Goal: Check status

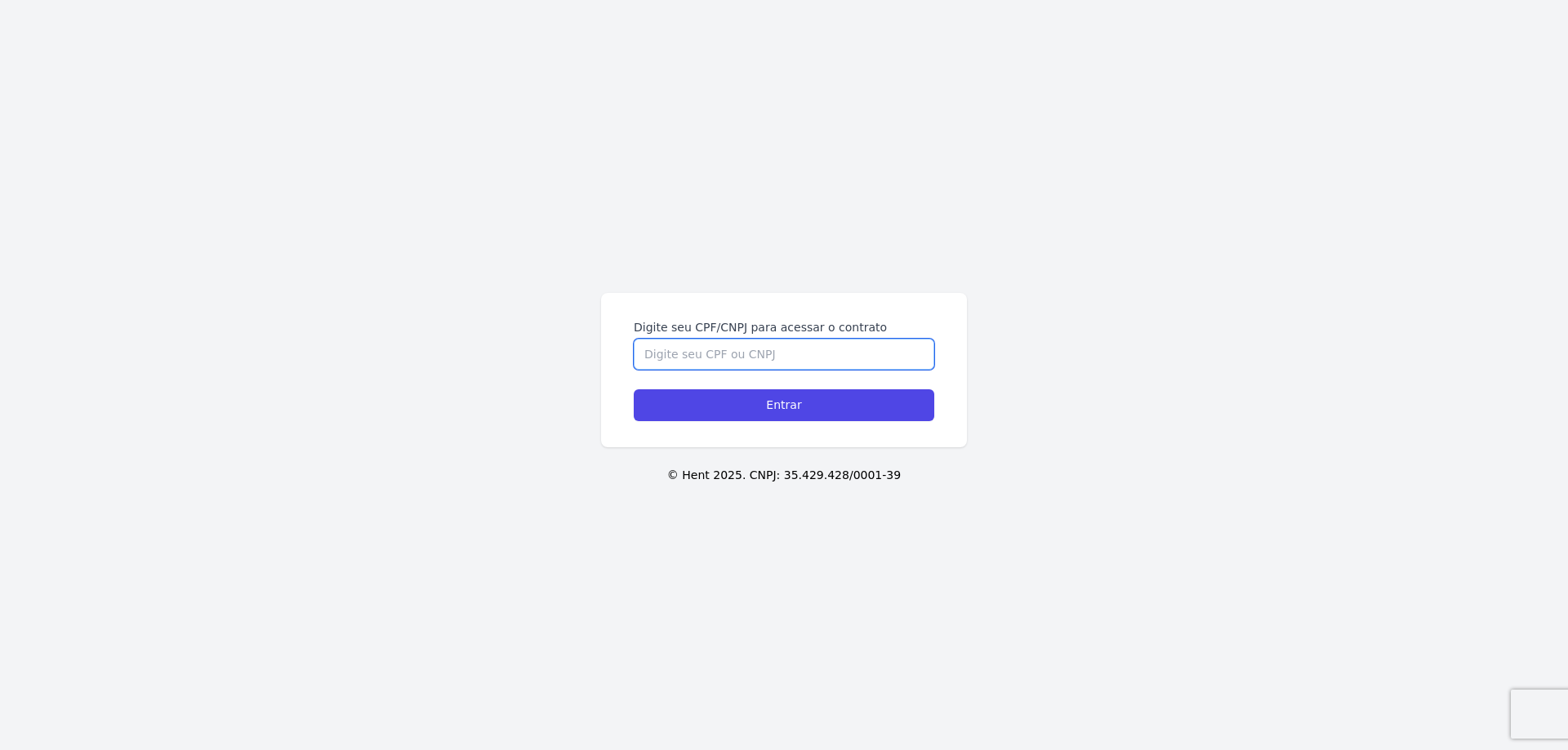
click at [698, 361] on input "Digite seu CPF/CNPJ para acessar o contrato" at bounding box center [784, 354] width 301 height 31
type input "41870248830"
click at [776, 404] on input "Entrar" at bounding box center [784, 405] width 301 height 32
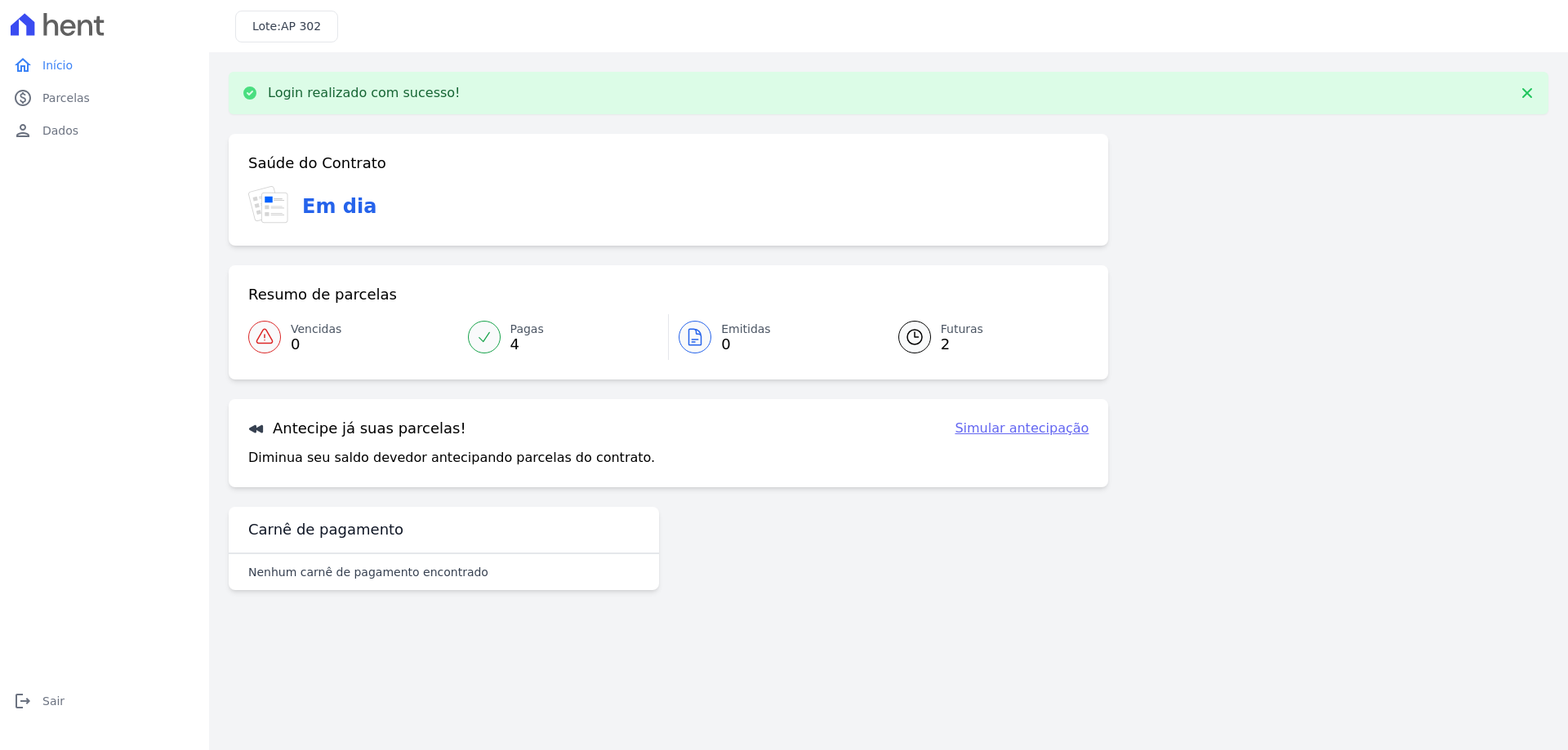
click at [926, 335] on div at bounding box center [914, 337] width 33 height 33
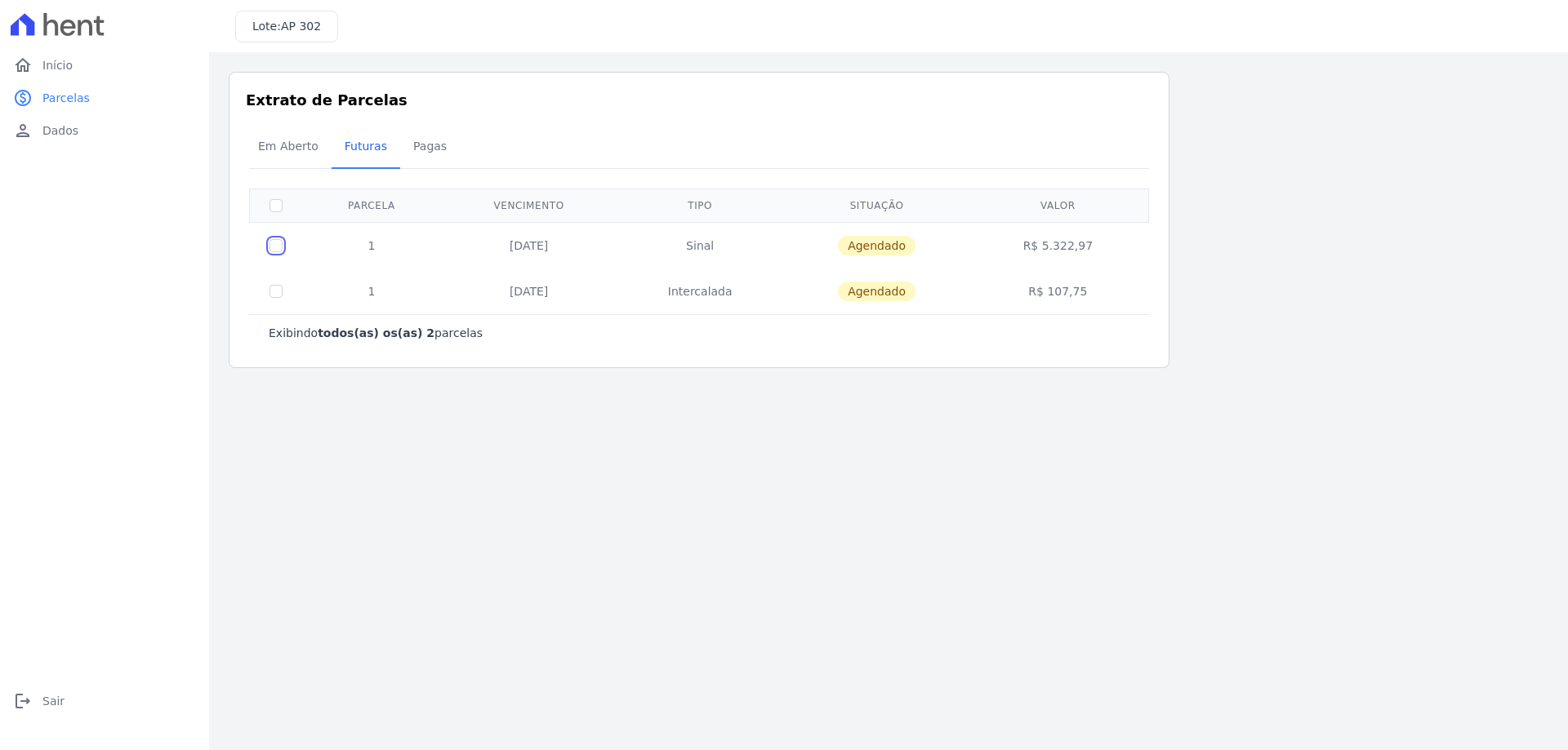
click at [273, 247] on input "checkbox" at bounding box center [276, 246] width 13 height 13
checkbox input "true"
click at [275, 240] on input "checkbox" at bounding box center [276, 246] width 13 height 13
checkbox input "false"
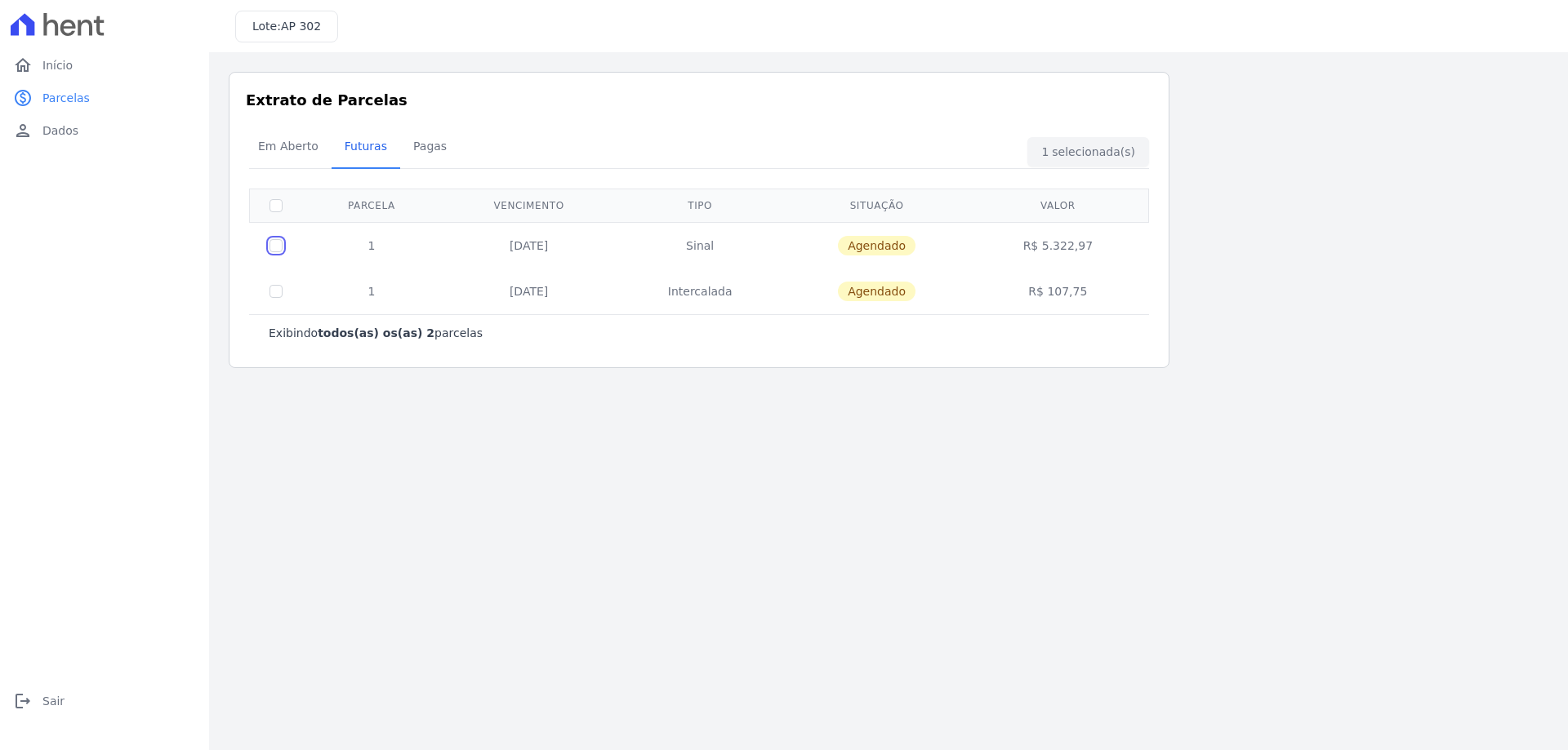
checkbox input "false"
click at [61, 70] on span "Início" at bounding box center [58, 65] width 30 height 16
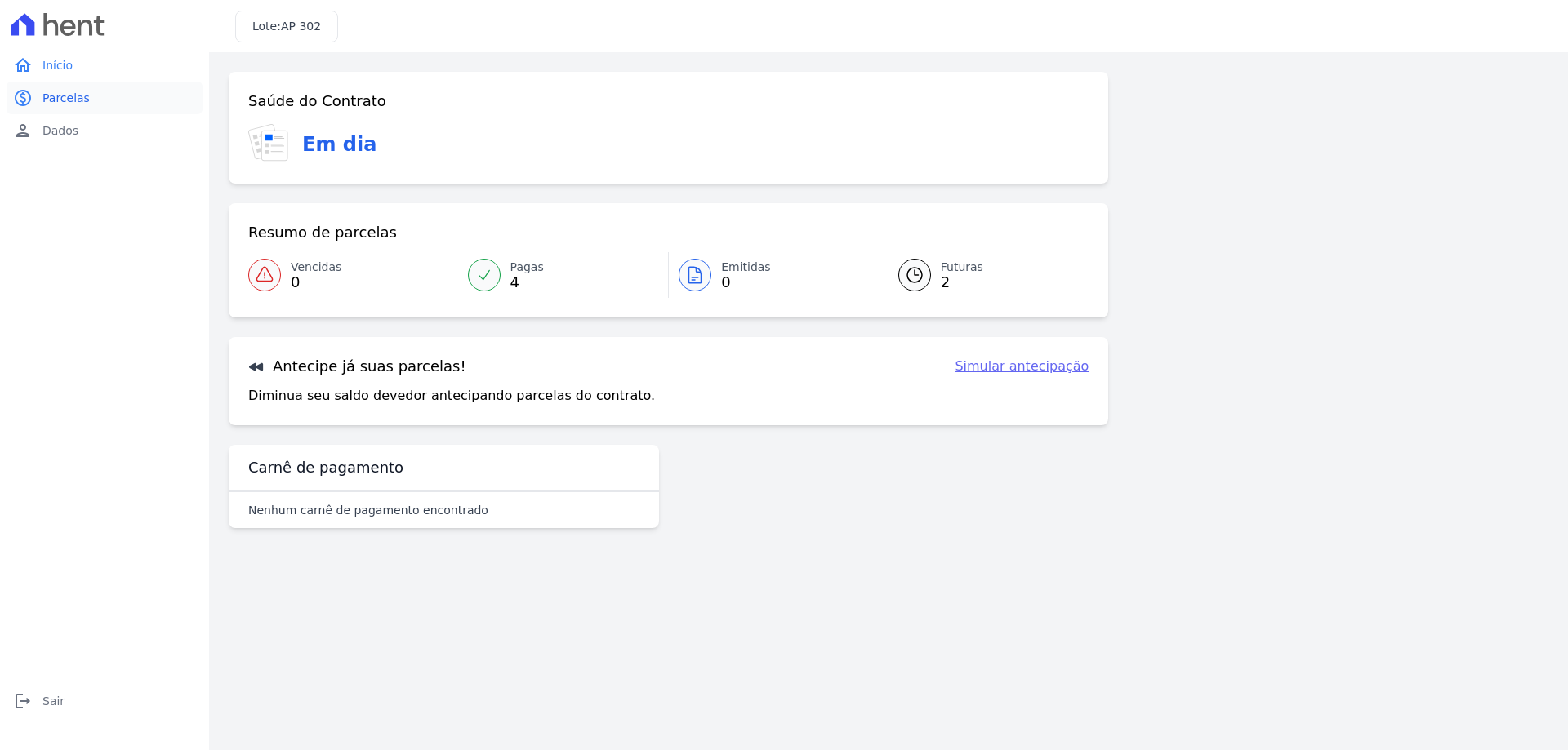
click at [61, 95] on span "Parcelas" at bounding box center [66, 97] width 47 height 16
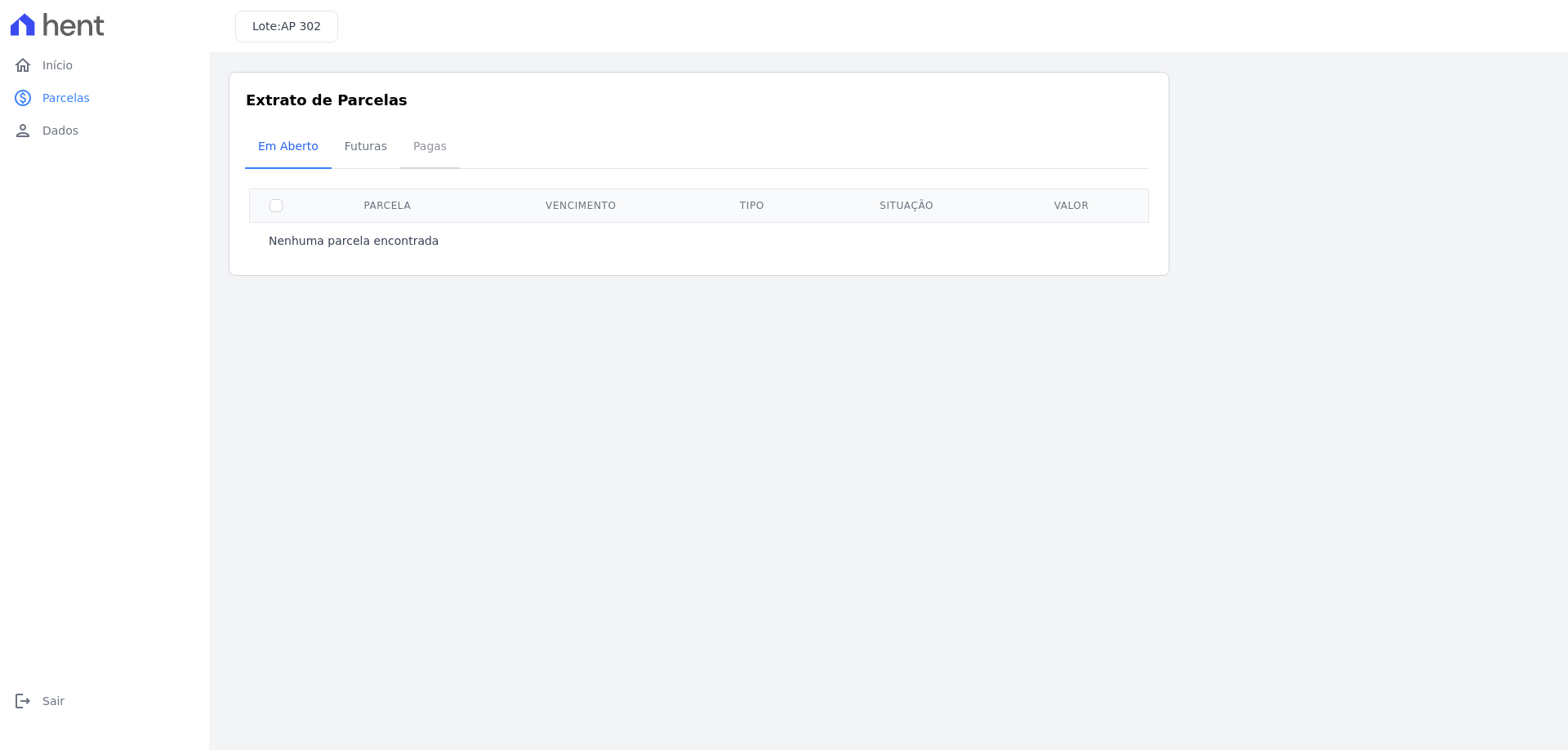
click at [411, 139] on span "Pagas" at bounding box center [429, 145] width 53 height 33
